Goal: Task Accomplishment & Management: Complete application form

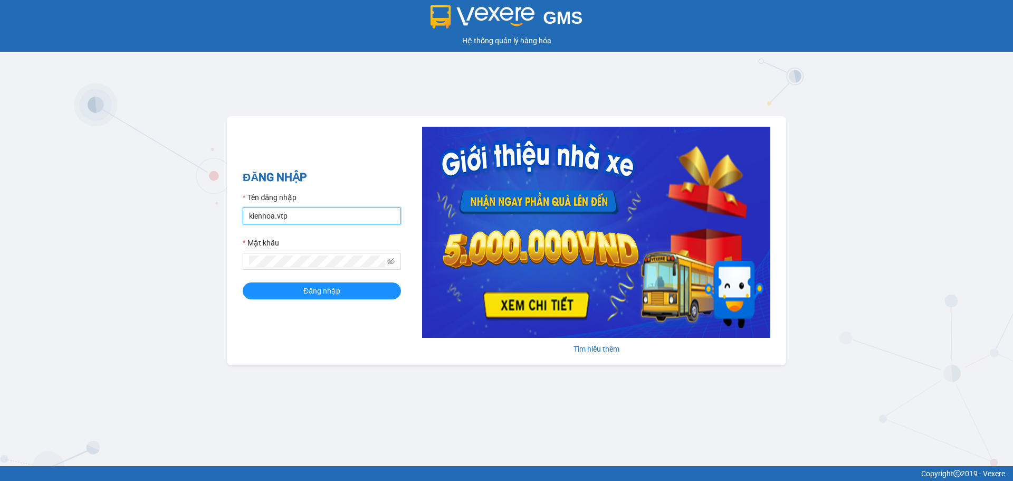
drag, startPoint x: 306, startPoint y: 216, endPoint x: 306, endPoint y: 224, distance: 7.9
click at [306, 216] on input "kienhoa.vtp" at bounding box center [322, 215] width 158 height 17
type input "vanson.vtp"
click at [305, 300] on div "ĐĂNG NHẬP Tên đăng nhập vanson.vtp Mật khẩu Đăng nhập" at bounding box center [322, 241] width 158 height 144
click at [321, 291] on span "Đăng nhập" at bounding box center [321, 291] width 37 height 12
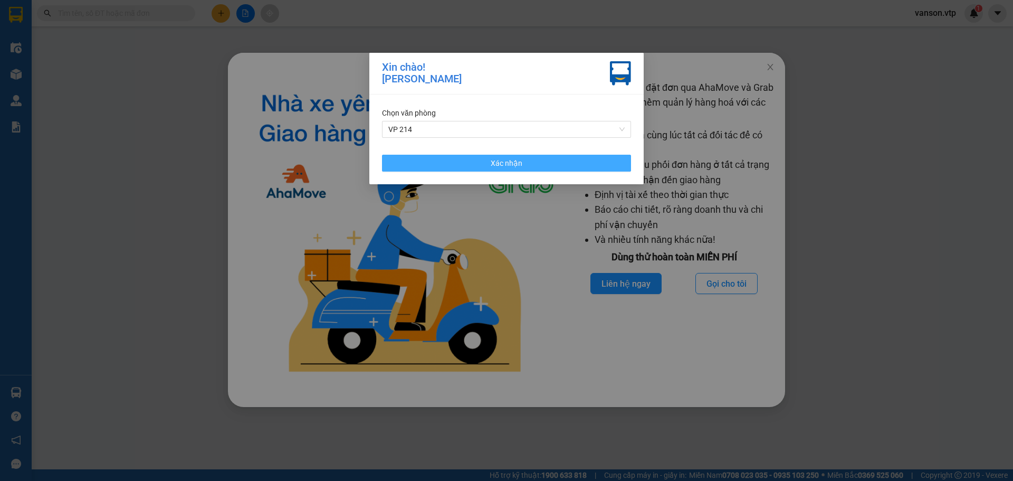
click at [588, 167] on button "Xác nhận" at bounding box center [506, 163] width 249 height 17
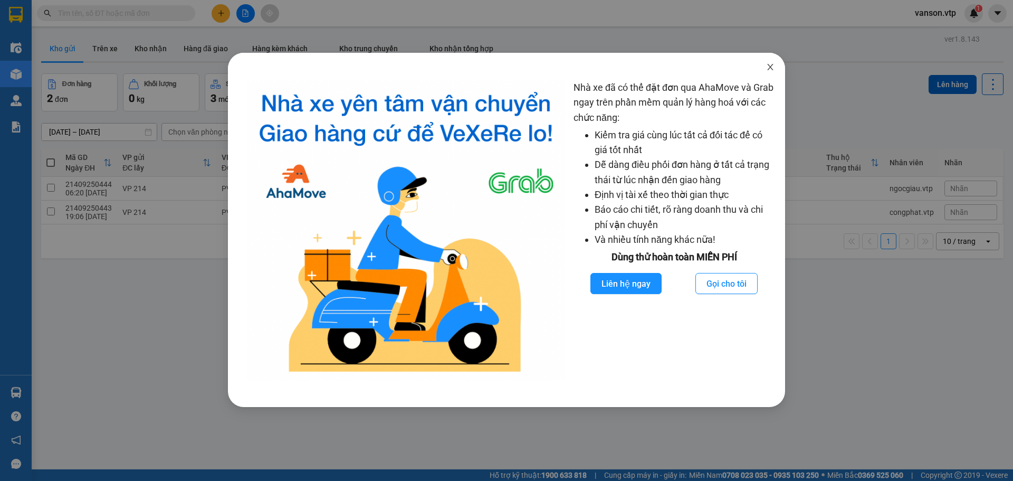
click at [771, 67] on icon "close" at bounding box center [770, 67] width 8 height 8
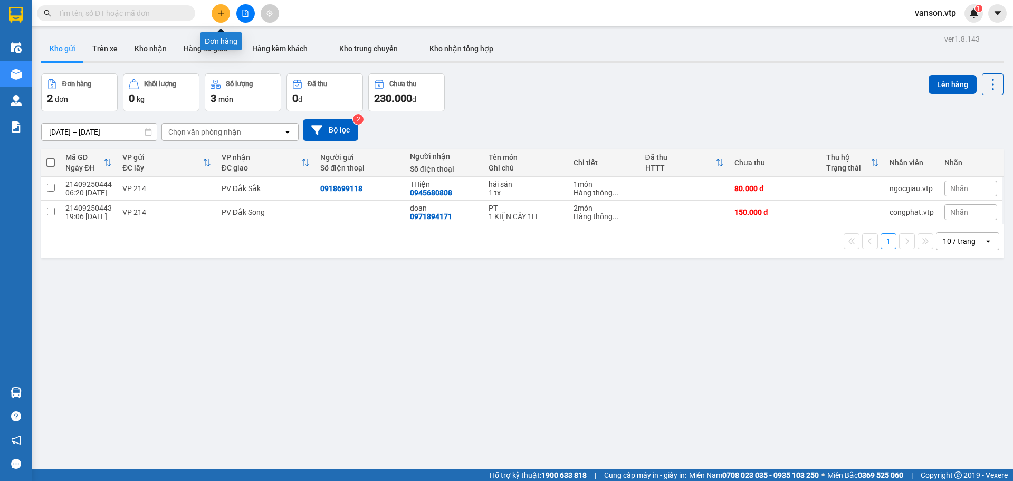
click at [226, 12] on button at bounding box center [221, 13] width 18 height 18
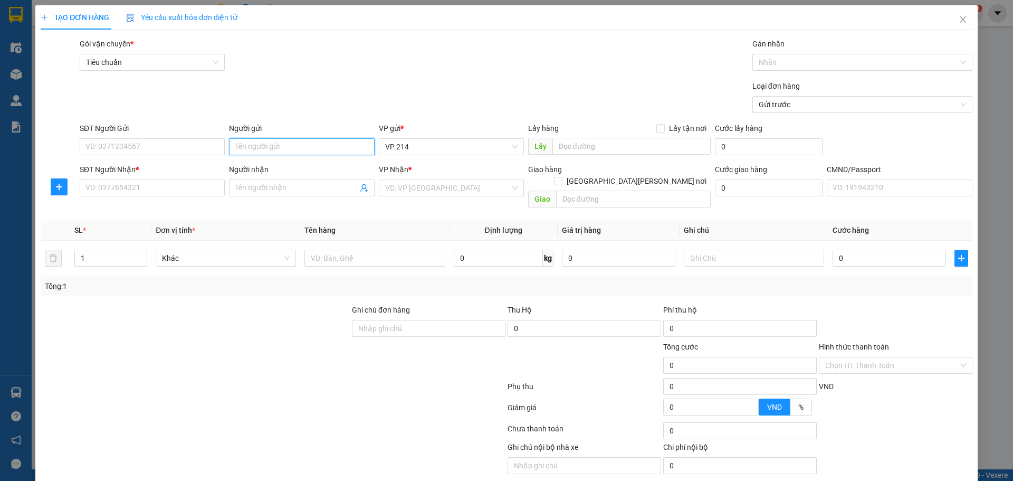
click at [271, 151] on input "Người gửi" at bounding box center [301, 146] width 145 height 17
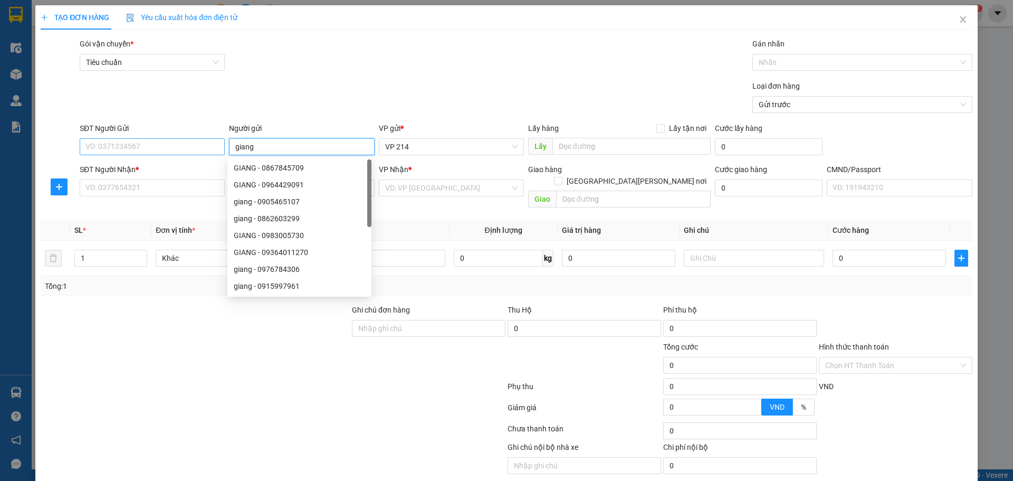
type input "giang"
click at [158, 151] on input "SĐT Người Gửi" at bounding box center [152, 146] width 145 height 17
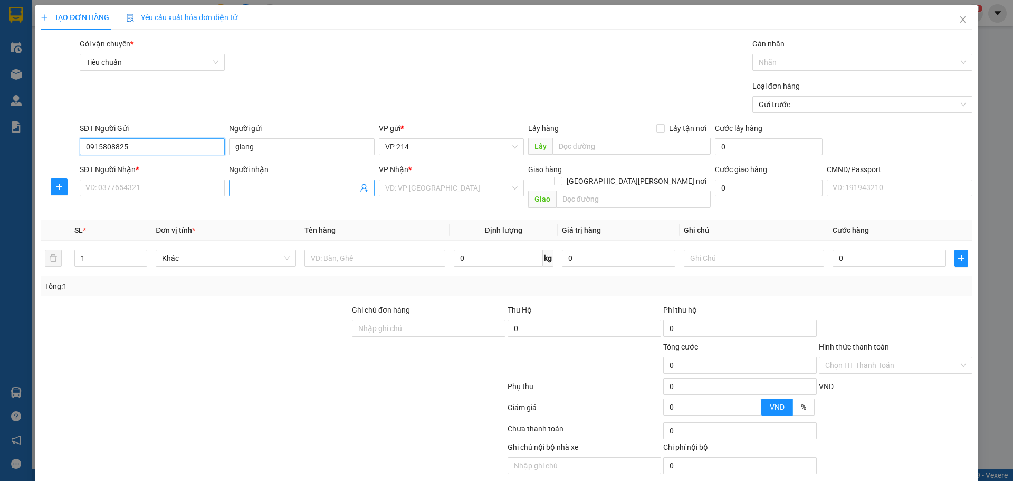
type input "0915808825"
click at [317, 195] on span at bounding box center [301, 187] width 145 height 17
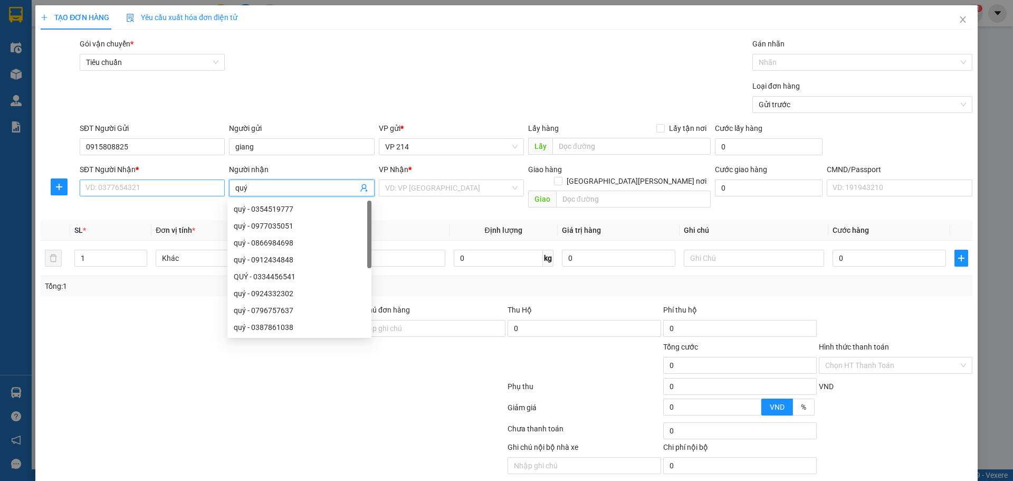
type input "quý"
click at [206, 184] on input "SĐT Người Nhận *" at bounding box center [152, 187] width 145 height 17
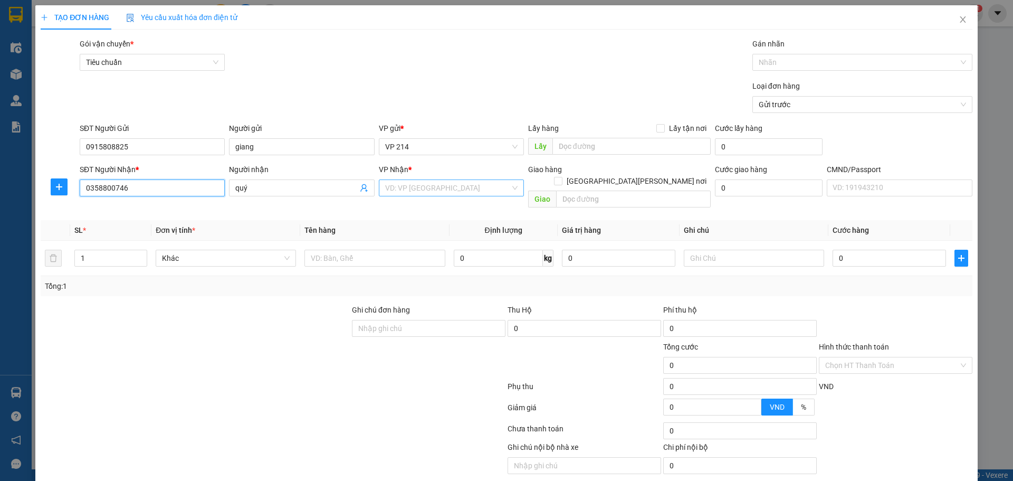
type input "0358800746"
click at [437, 186] on input "search" at bounding box center [447, 188] width 125 height 16
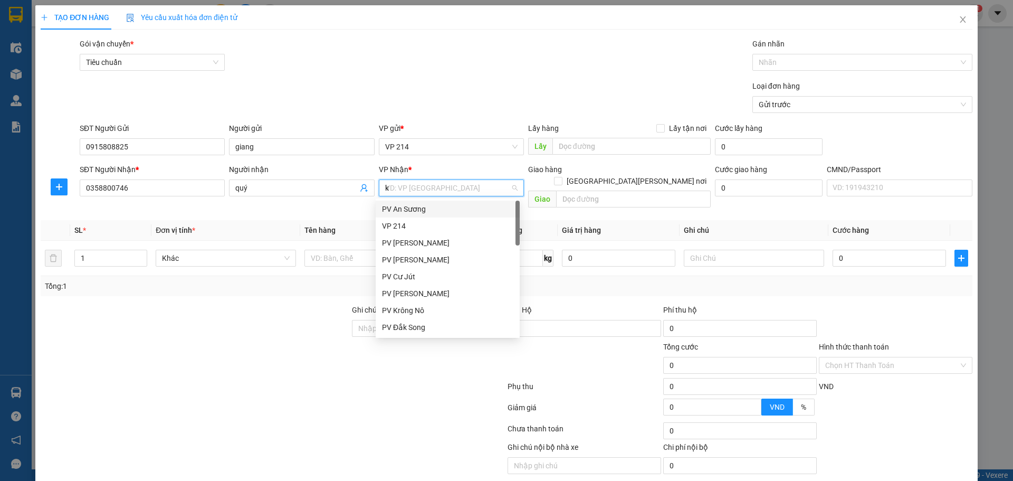
type input "kn"
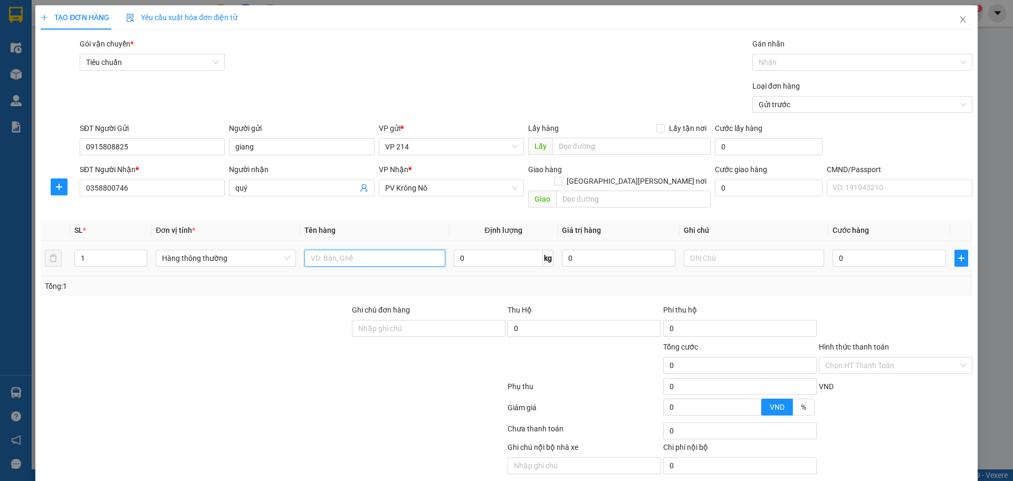
click at [385, 250] on input "text" at bounding box center [374, 258] width 140 height 17
type input "qa"
click at [713, 250] on input "text" at bounding box center [754, 258] width 140 height 17
type input "b"
click at [872, 250] on input "0" at bounding box center [889, 258] width 113 height 17
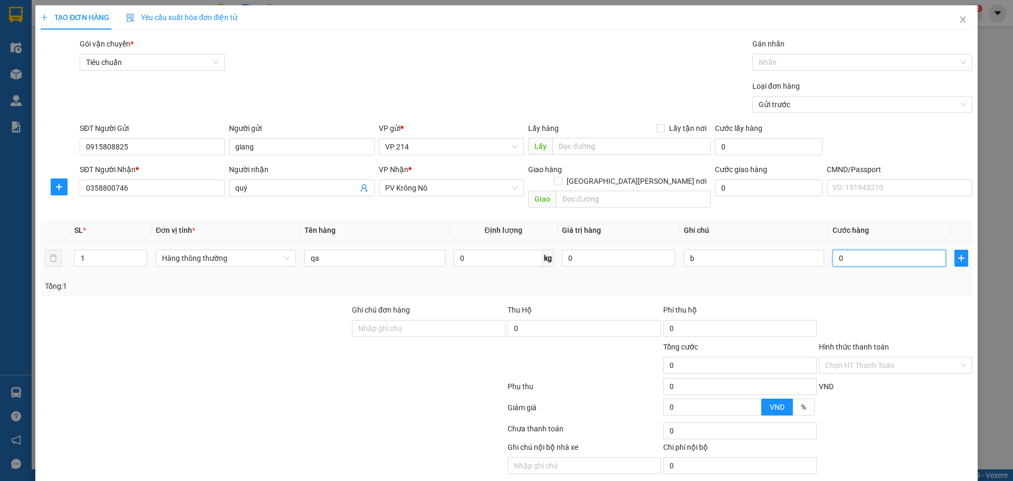
type input "4"
type input "40"
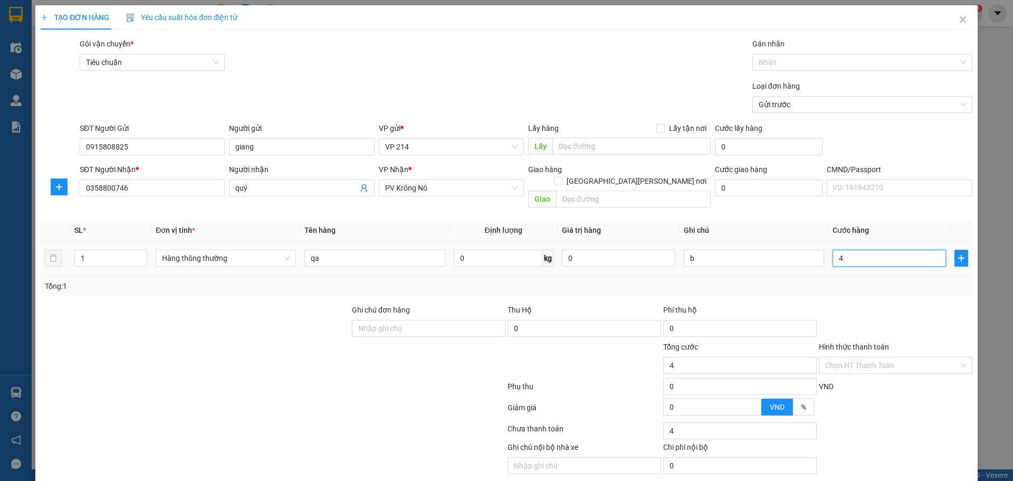
type input "40"
type input "400"
type input "4.000"
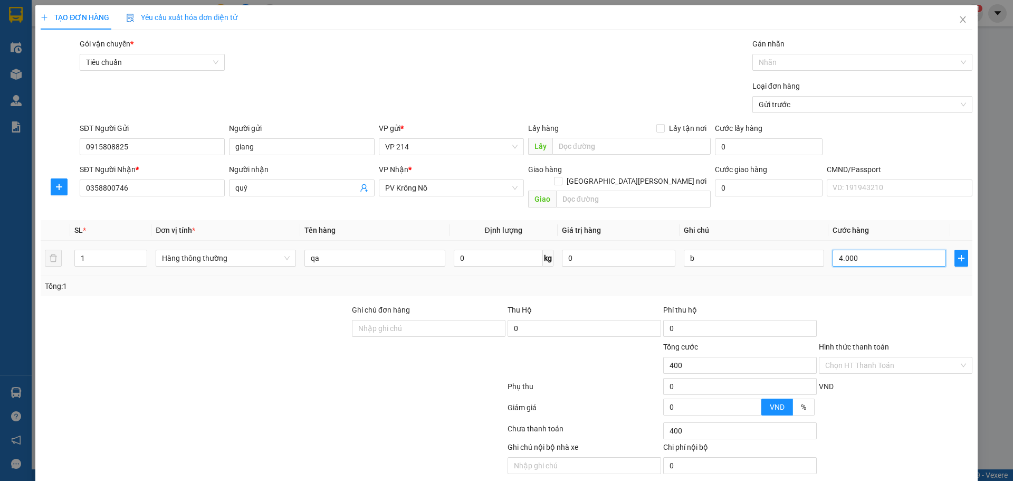
type input "4.000"
type input "40.000"
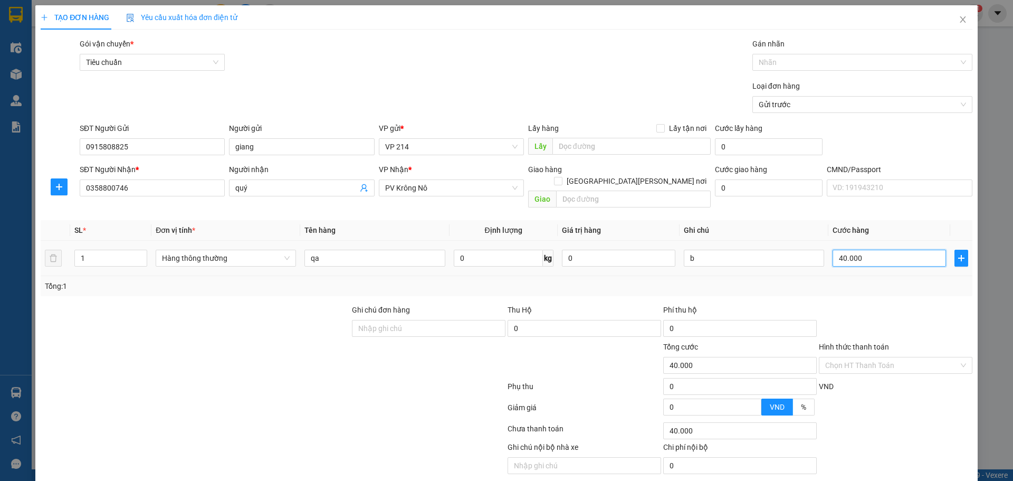
type input "400.000"
type input "40.000"
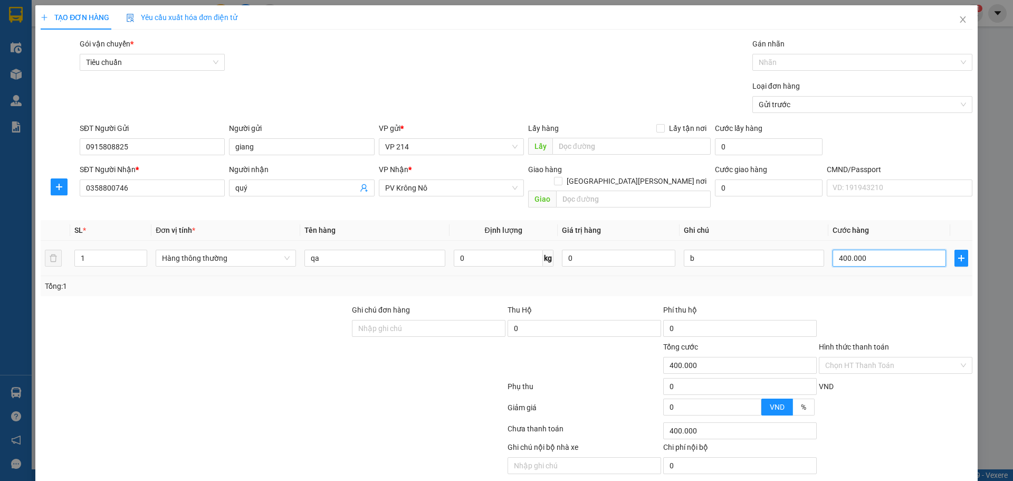
type input "40.000"
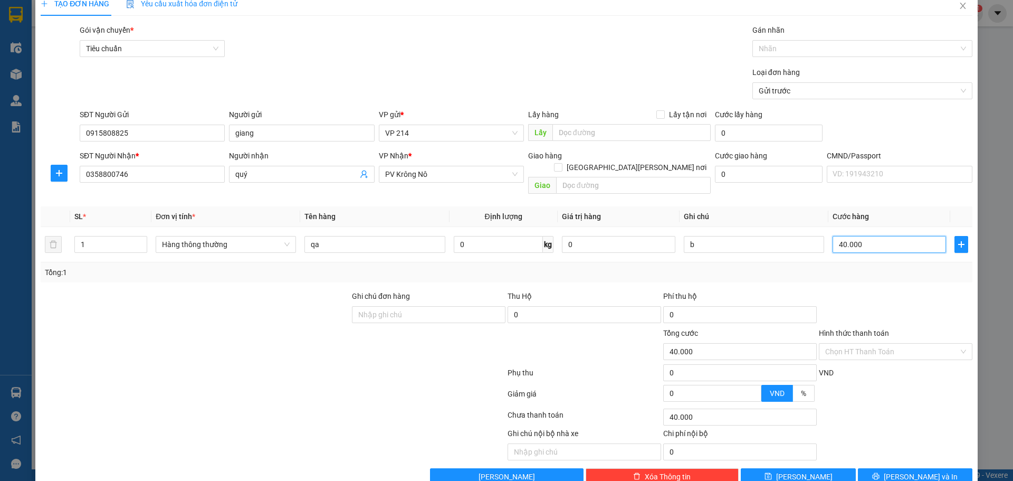
scroll to position [27, 0]
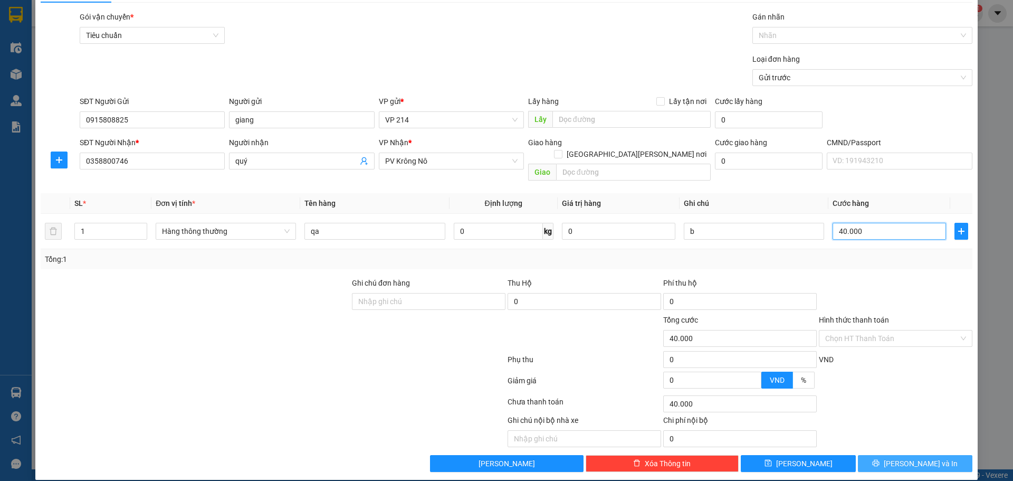
type input "40.000"
click at [910, 457] on span "[PERSON_NAME] và In" at bounding box center [921, 463] width 74 height 12
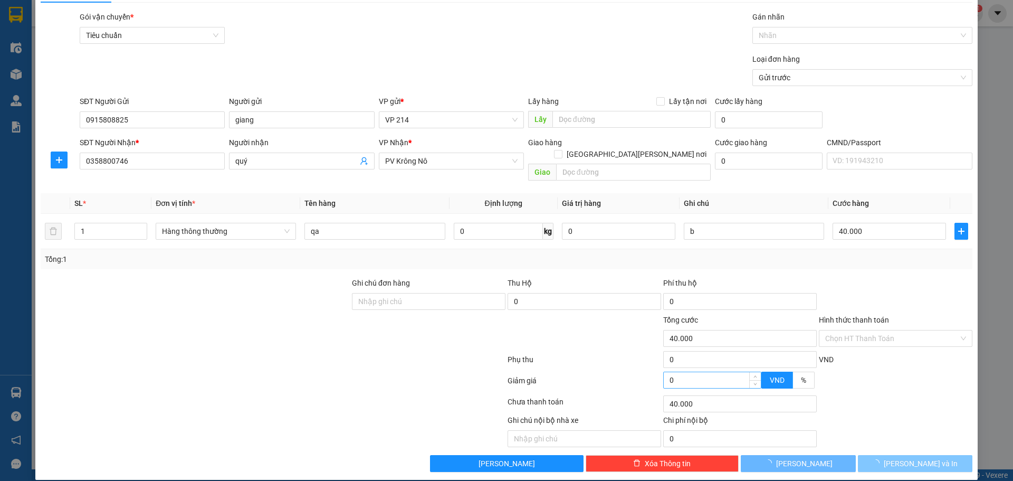
drag, startPoint x: 905, startPoint y: 445, endPoint x: 711, endPoint y: 371, distance: 207.6
click at [875, 424] on div "Transit Pickup Surcharge Ids Transit Deliver Surcharge Ids Transit Deliver Surc…" at bounding box center [507, 241] width 932 height 461
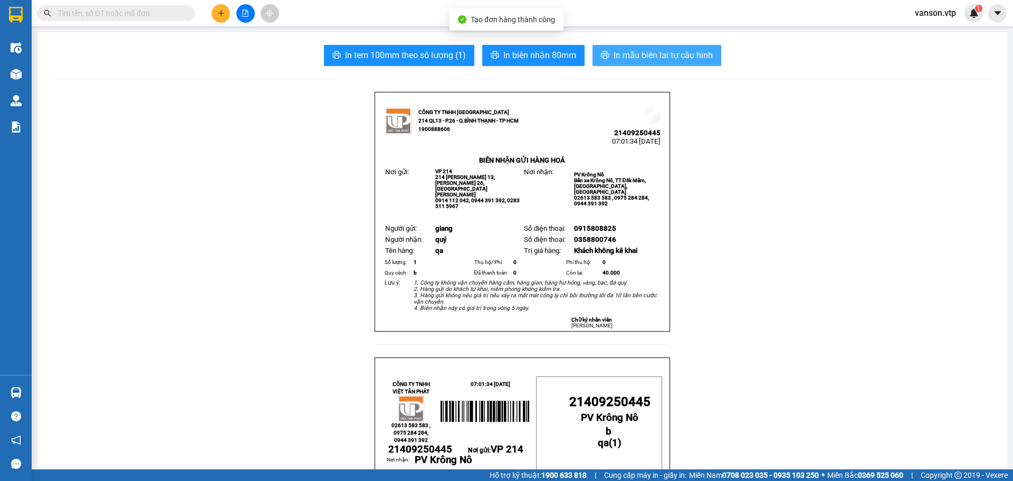
click at [638, 55] on span "In mẫu biên lai tự cấu hình" at bounding box center [663, 55] width 99 height 13
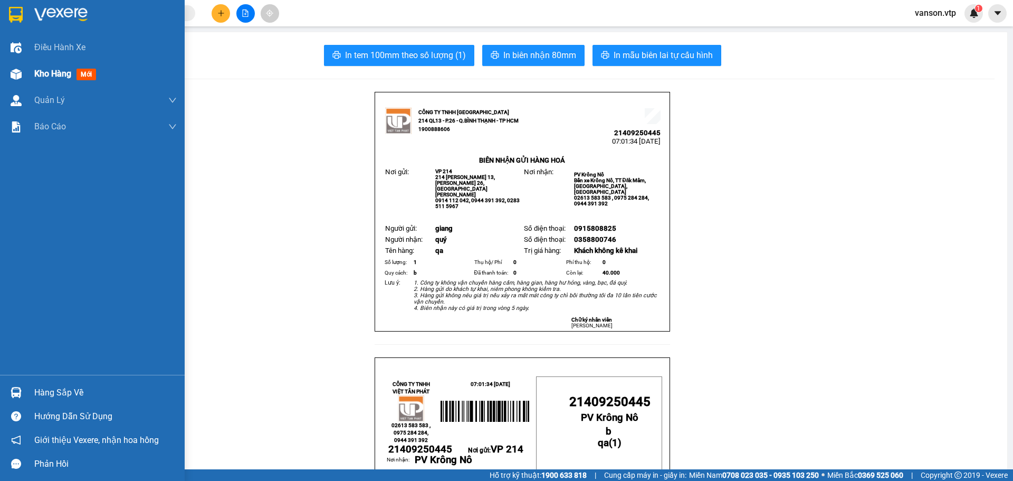
click at [12, 72] on img at bounding box center [16, 74] width 11 height 11
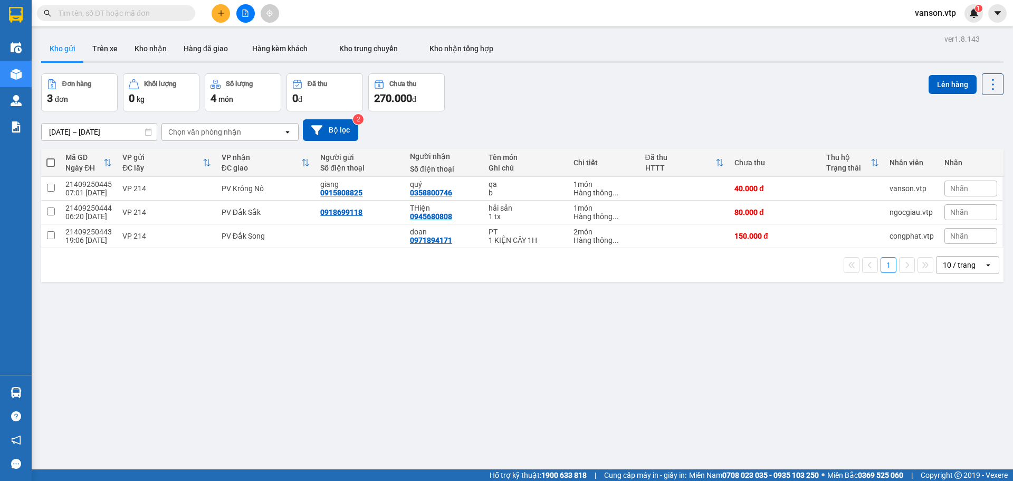
click at [224, 16] on icon "plus" at bounding box center [220, 12] width 7 height 7
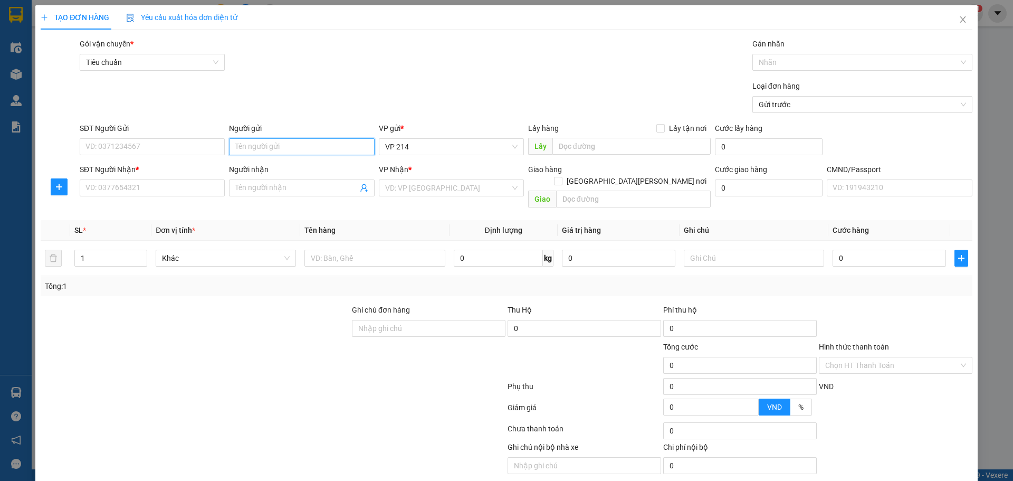
click at [285, 151] on input "Người gửi" at bounding box center [301, 146] width 145 height 17
type input "t"
type input "trung"
click at [207, 150] on input "SĐT Người Gửi" at bounding box center [152, 146] width 145 height 17
type input "0352304825"
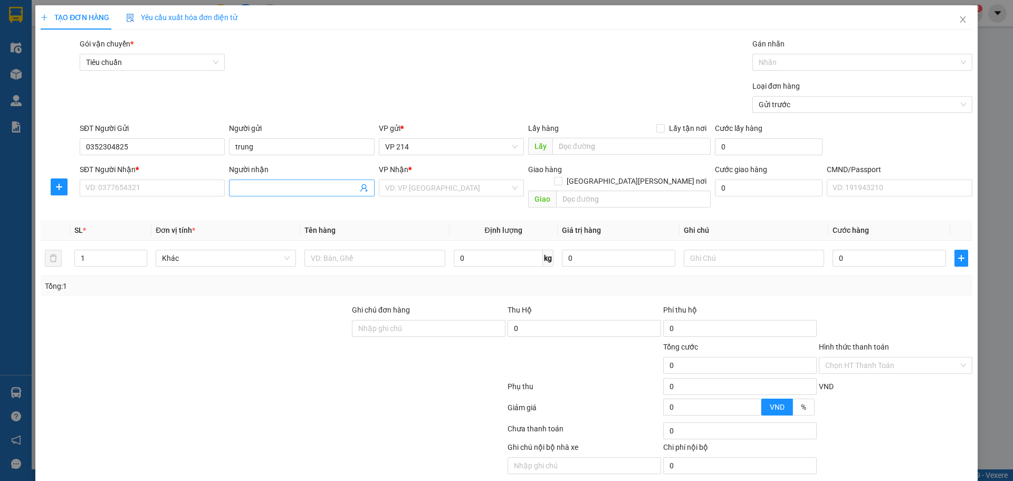
click at [263, 192] on input "Người nhận" at bounding box center [296, 188] width 122 height 12
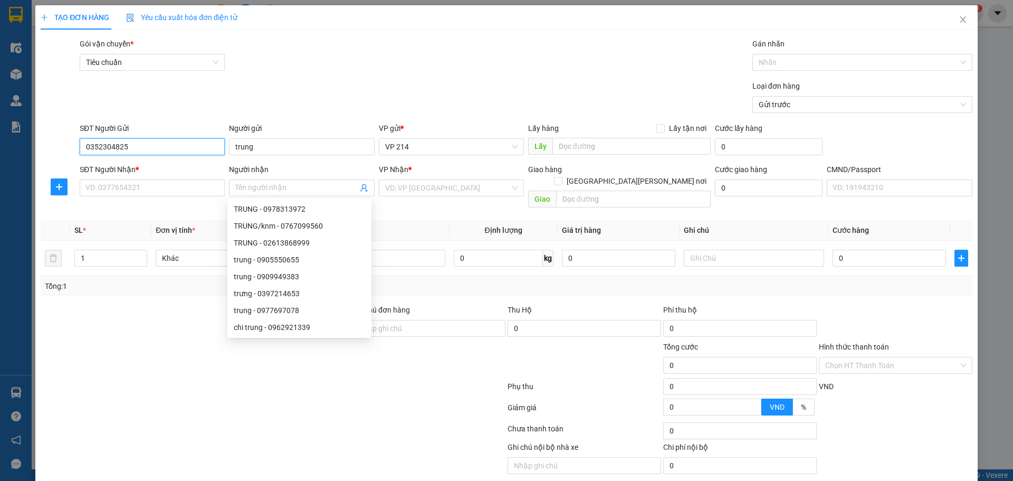
drag, startPoint x: 170, startPoint y: 148, endPoint x: 14, endPoint y: 159, distance: 157.1
click at [15, 159] on div "TẠO ĐƠN HÀNG Yêu cầu xuất [PERSON_NAME] điện tử Transit Pickup Surcharge Ids Tr…" at bounding box center [506, 240] width 1013 height 481
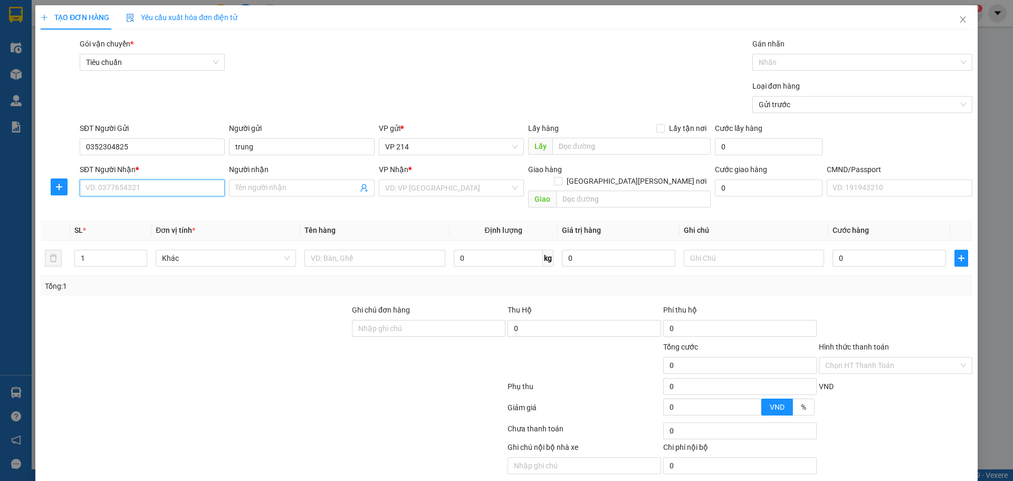
click at [168, 179] on input "SĐT Người Nhận *" at bounding box center [152, 187] width 145 height 17
paste input "0352304825"
type input "0352304825"
click at [241, 188] on input "Người nhận" at bounding box center [296, 188] width 122 height 12
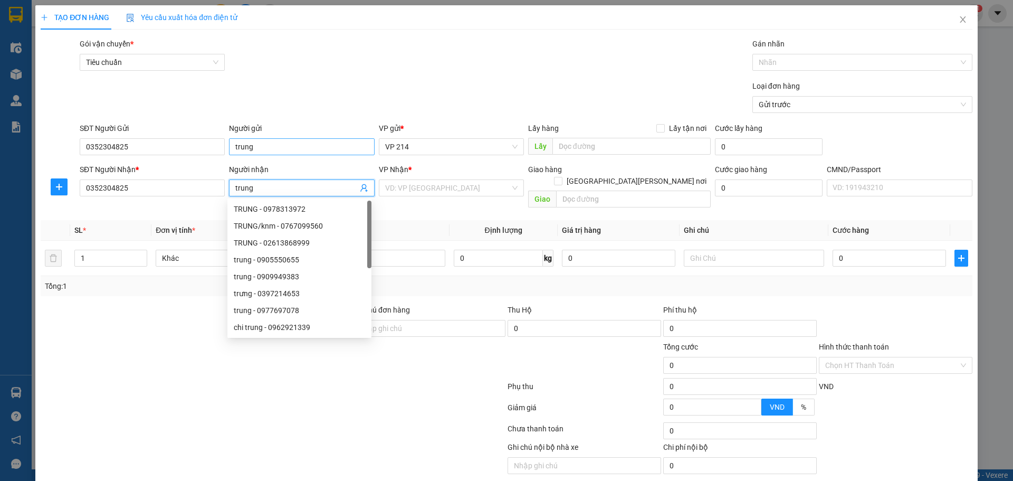
type input "trung"
drag, startPoint x: 266, startPoint y: 148, endPoint x: 0, endPoint y: 150, distance: 266.5
click at [0, 150] on div "TẠO ĐƠN HÀNG Yêu cầu xuất [PERSON_NAME] điện tử Transit Pickup Surcharge Ids Tr…" at bounding box center [506, 240] width 1013 height 481
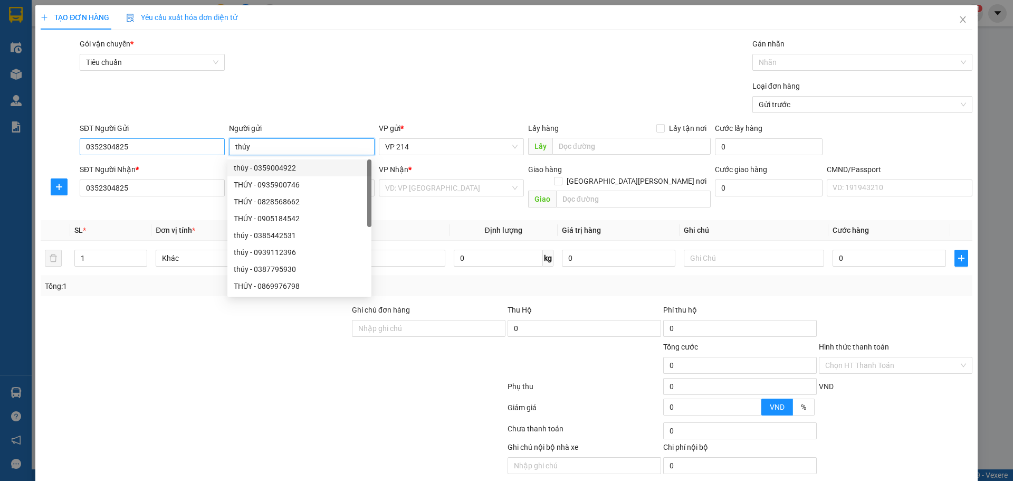
type input "thúy"
drag, startPoint x: 183, startPoint y: 148, endPoint x: 0, endPoint y: 165, distance: 183.4
click at [0, 165] on div "TẠO ĐƠN HÀNG Yêu cầu xuất [PERSON_NAME] điện tử Transit Pickup Surcharge Ids Tr…" at bounding box center [506, 240] width 1013 height 481
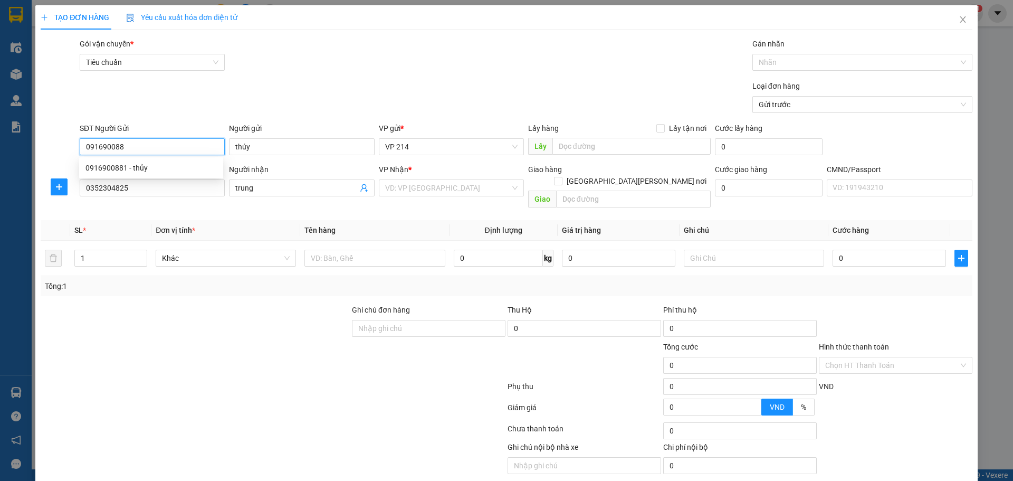
type input "0916900881"
drag, startPoint x: 142, startPoint y: 168, endPoint x: 142, endPoint y: 160, distance: 7.4
click at [142, 165] on div "0916900881 - thủy" at bounding box center [150, 168] width 131 height 12
type input "thủy"
type input "0916900881"
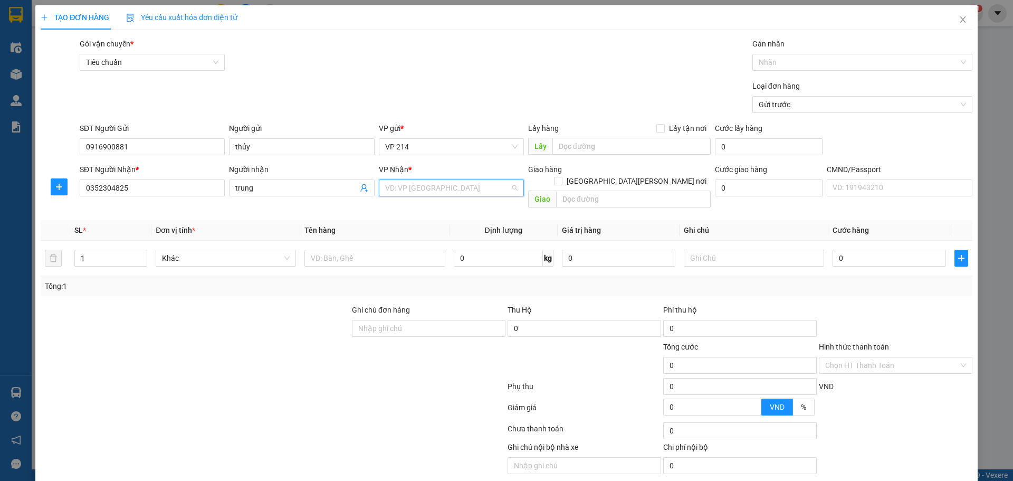
click at [427, 189] on input "search" at bounding box center [447, 188] width 125 height 16
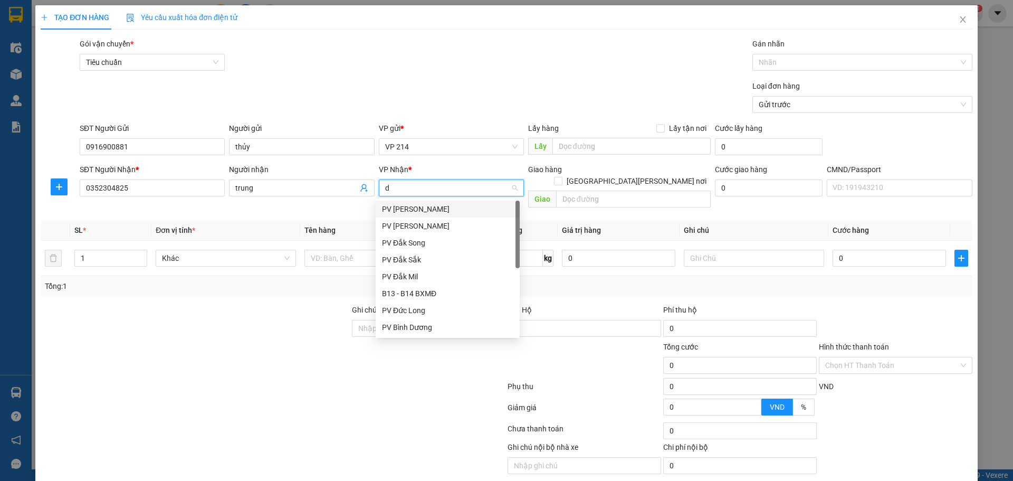
type input "dm"
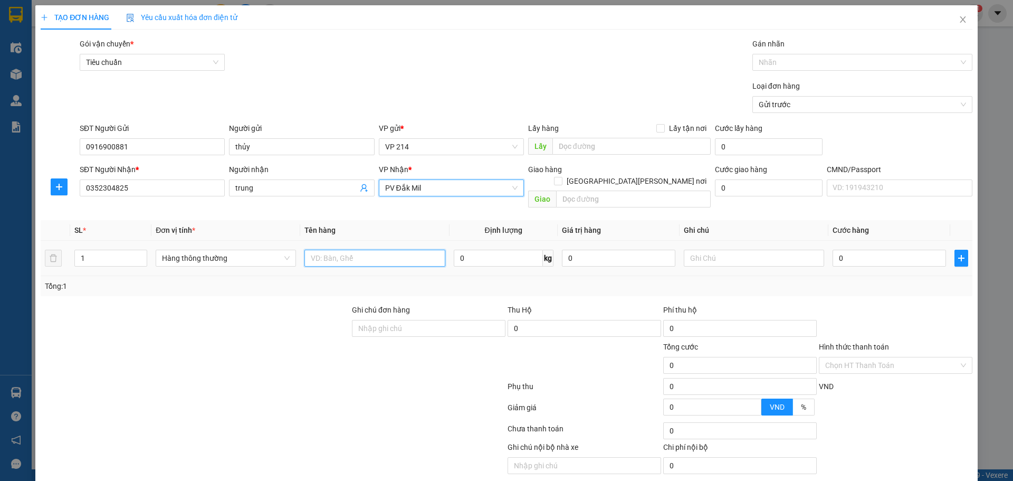
click at [364, 250] on input "text" at bounding box center [374, 258] width 140 height 17
type input "cá"
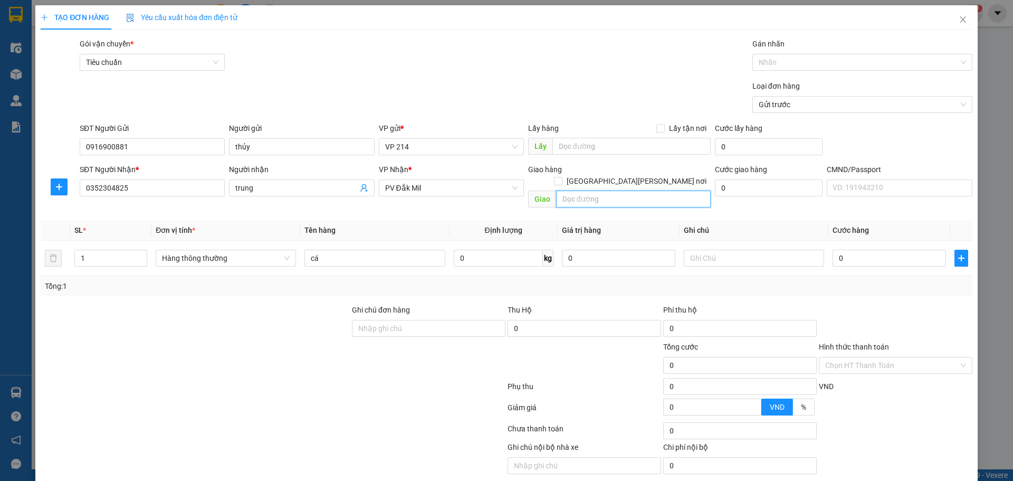
click at [583, 190] on input "text" at bounding box center [633, 198] width 155 height 17
type input "chết ko thường"
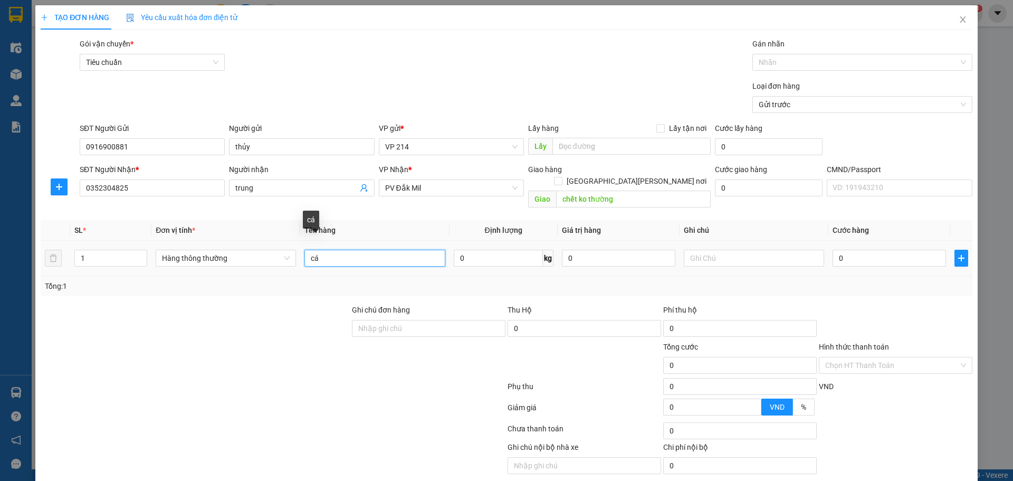
click at [343, 250] on input "cá" at bounding box center [374, 258] width 140 height 17
type input "cá sống"
click at [706, 254] on input "text" at bounding box center [754, 258] width 140 height 17
type input "tx"
click at [851, 250] on input "0" at bounding box center [889, 258] width 113 height 17
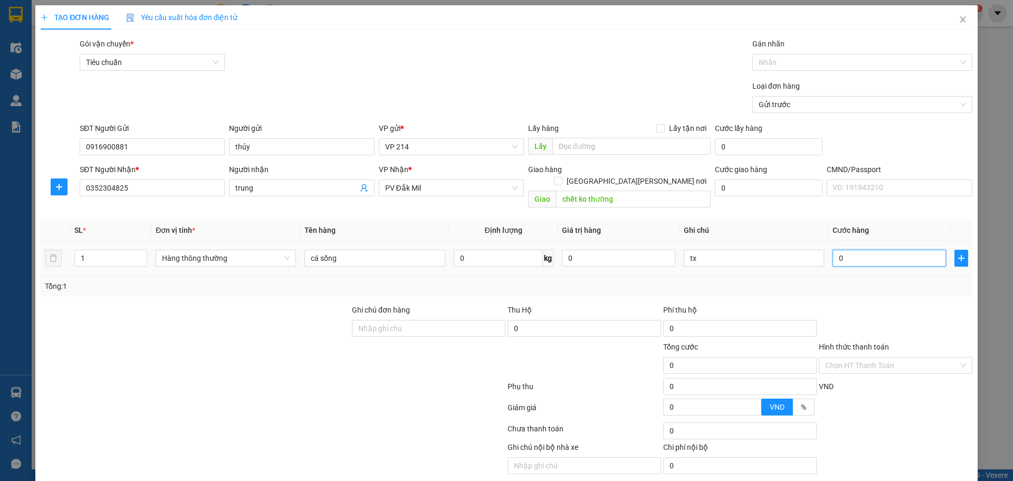
type input "5"
type input "50"
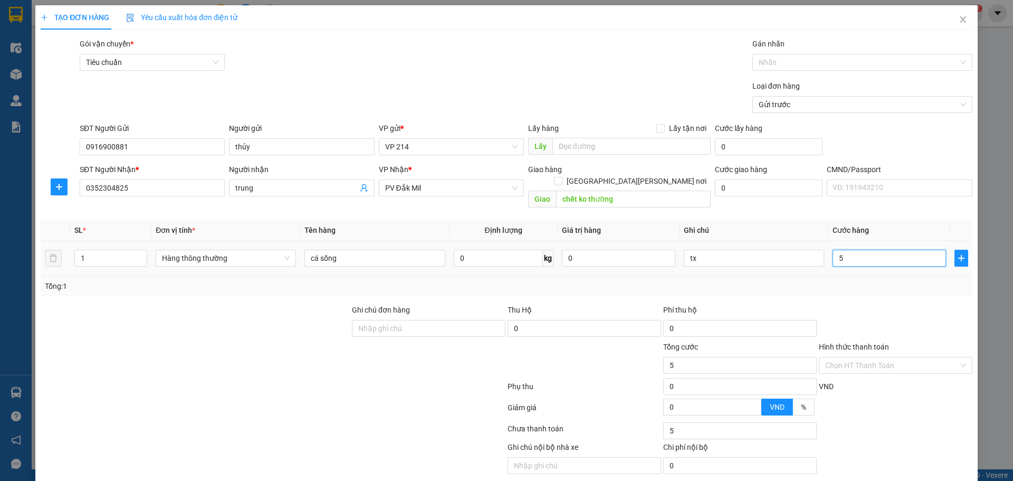
type input "50"
type input "500"
type input "5.000"
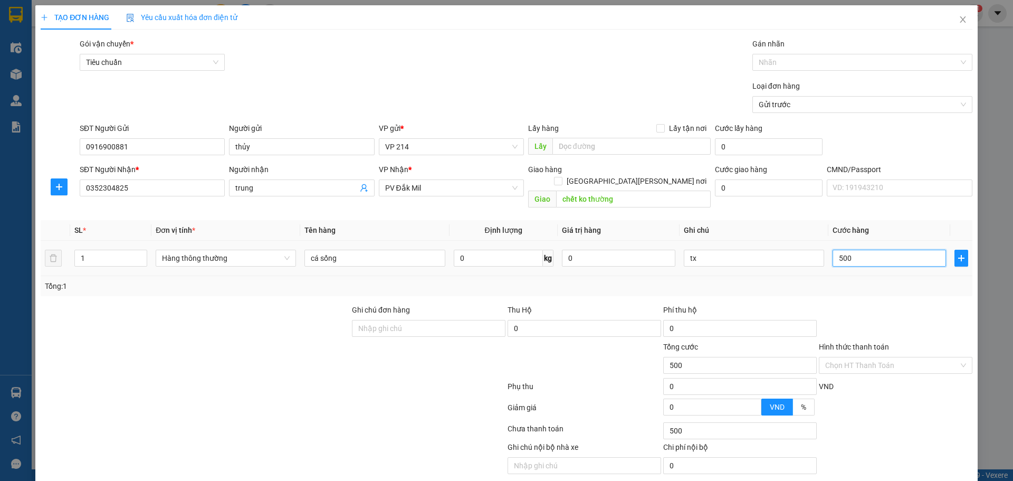
type input "5.000"
type input "50.000"
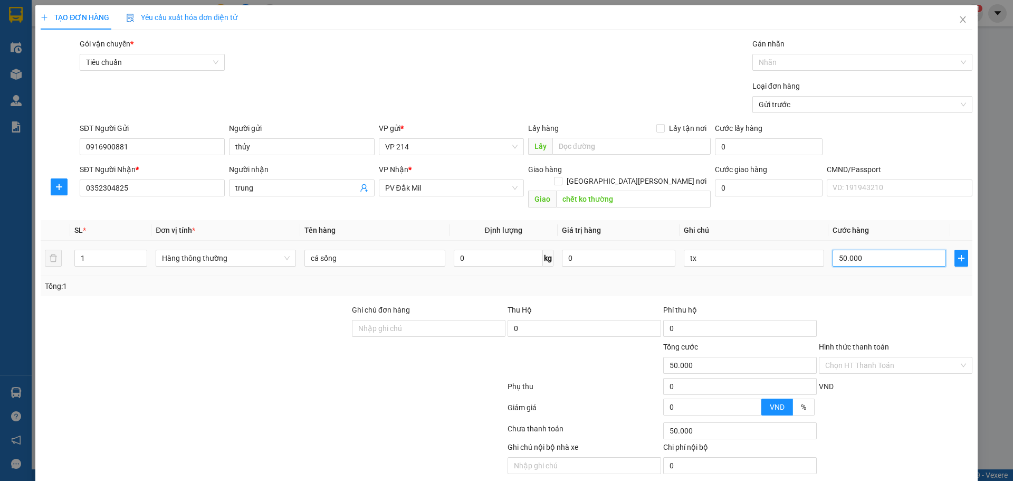
scroll to position [27, 0]
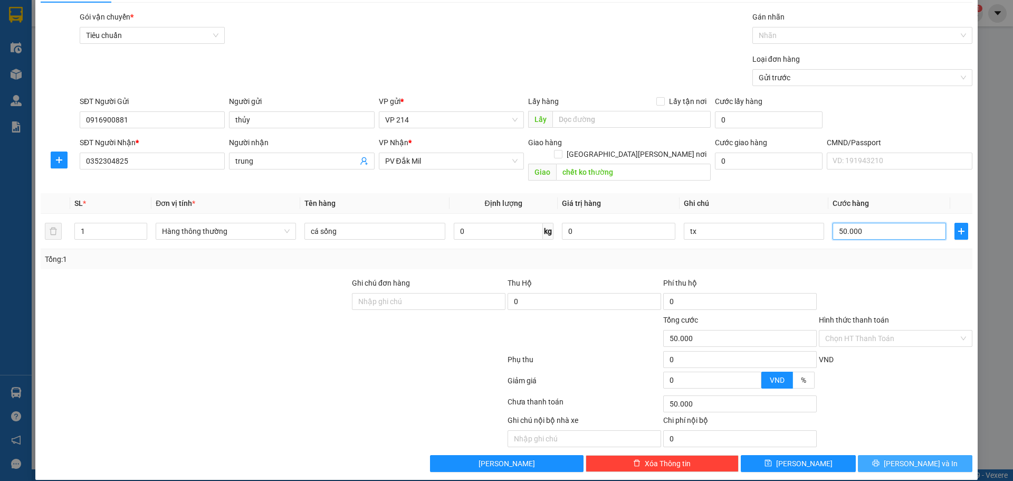
type input "50.000"
click at [915, 457] on span "[PERSON_NAME] và In" at bounding box center [921, 463] width 74 height 12
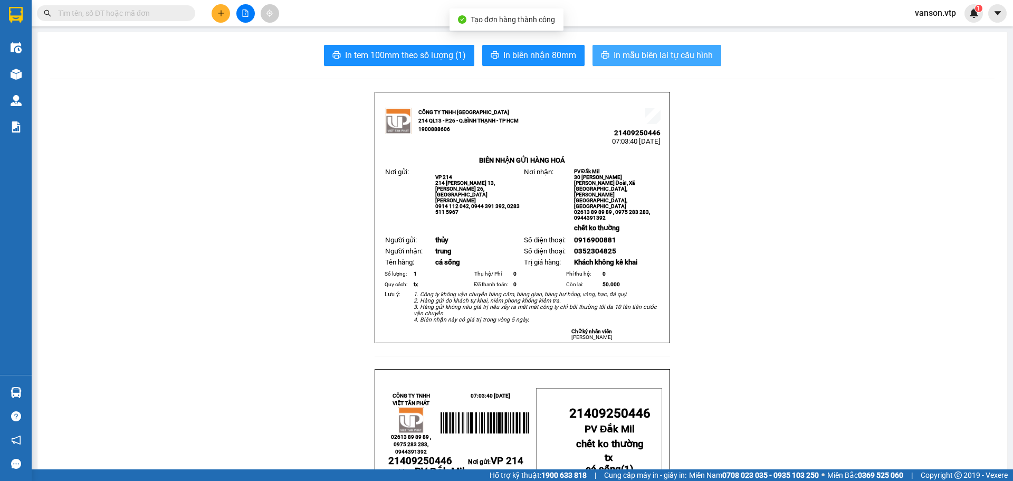
click at [671, 59] on span "In mẫu biên lai tự cấu hình" at bounding box center [663, 55] width 99 height 13
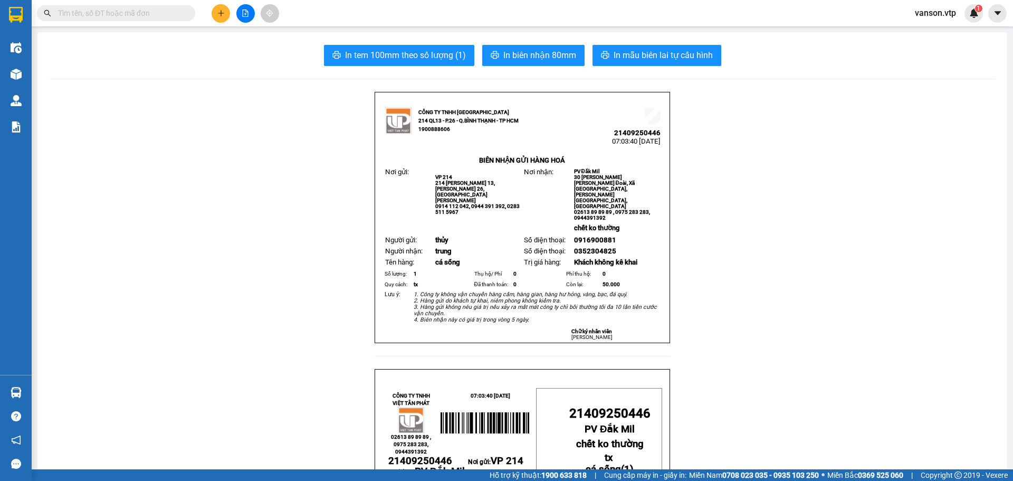
click at [935, 12] on span "vanson.vtp" at bounding box center [936, 12] width 58 height 13
click at [931, 31] on span "Đăng xuất" at bounding box center [945, 33] width 44 height 12
